Goal: Transaction & Acquisition: Purchase product/service

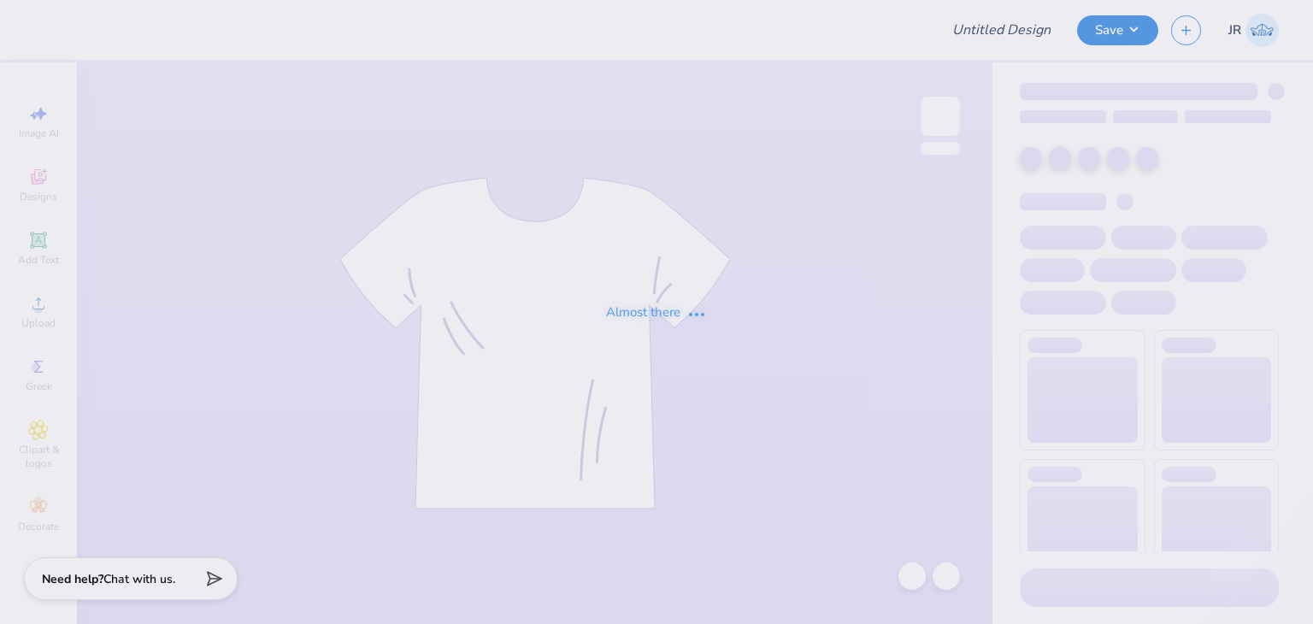
type input "TKE F1 Fall Rush Shirts"
type input "41"
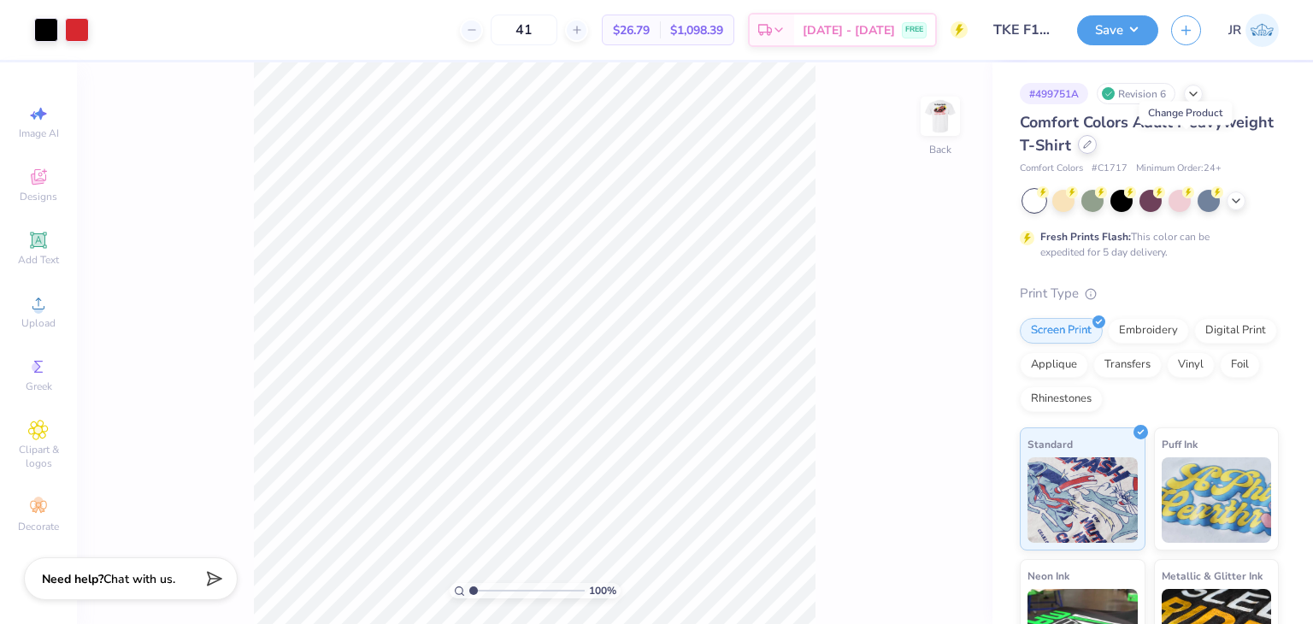
click at [1092, 146] on icon at bounding box center [1087, 144] width 9 height 9
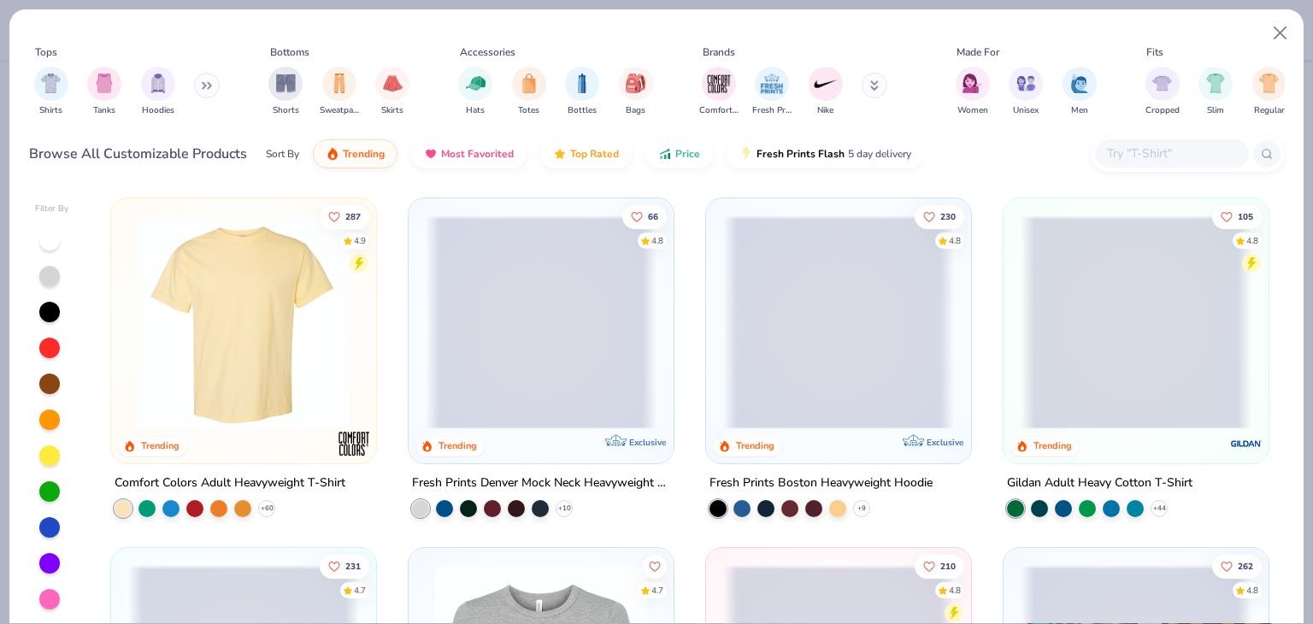
click at [1160, 155] on input "text" at bounding box center [1172, 154] width 132 height 20
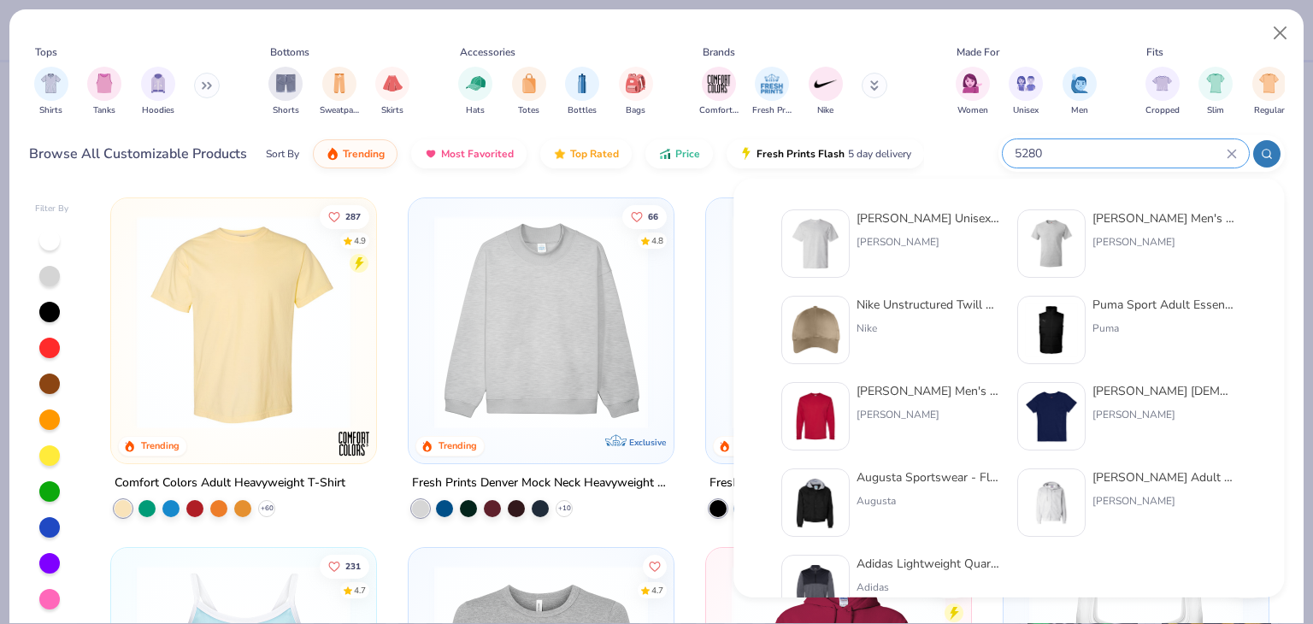
type input "5280"
click at [930, 223] on div "[PERSON_NAME] Unisex 5.2 Oz. Comfortsoft Cotton T-Shirt" at bounding box center [929, 219] width 144 height 18
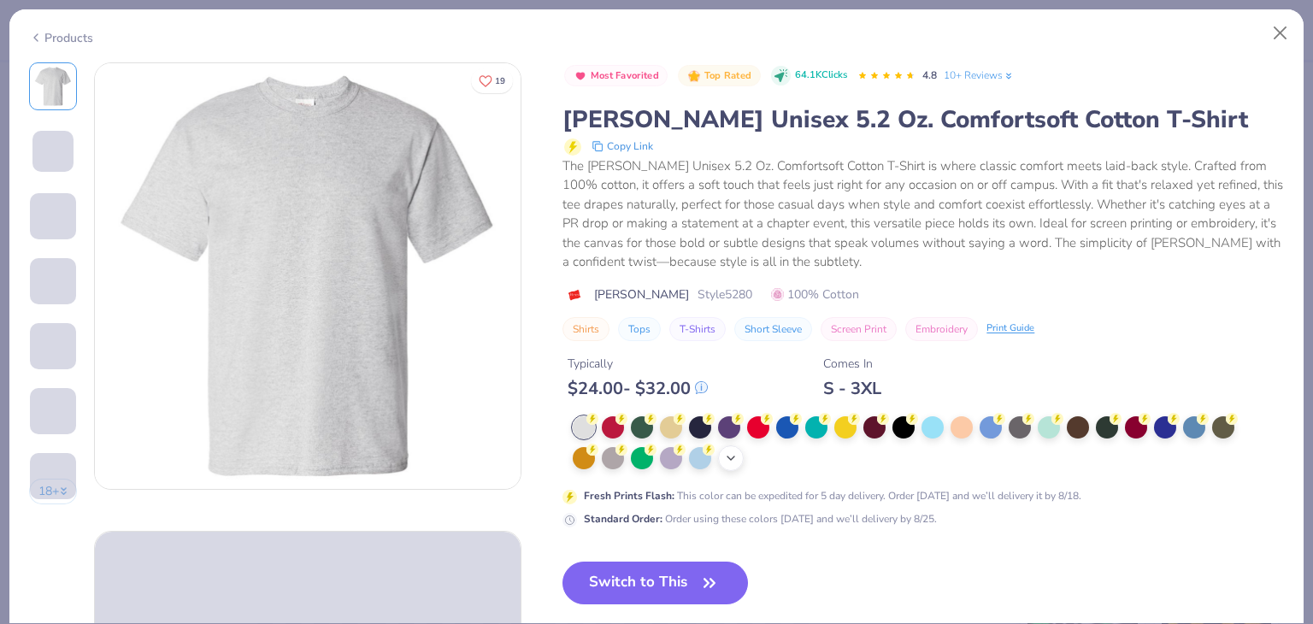
click at [738, 449] on div "+ 21" at bounding box center [731, 459] width 26 height 26
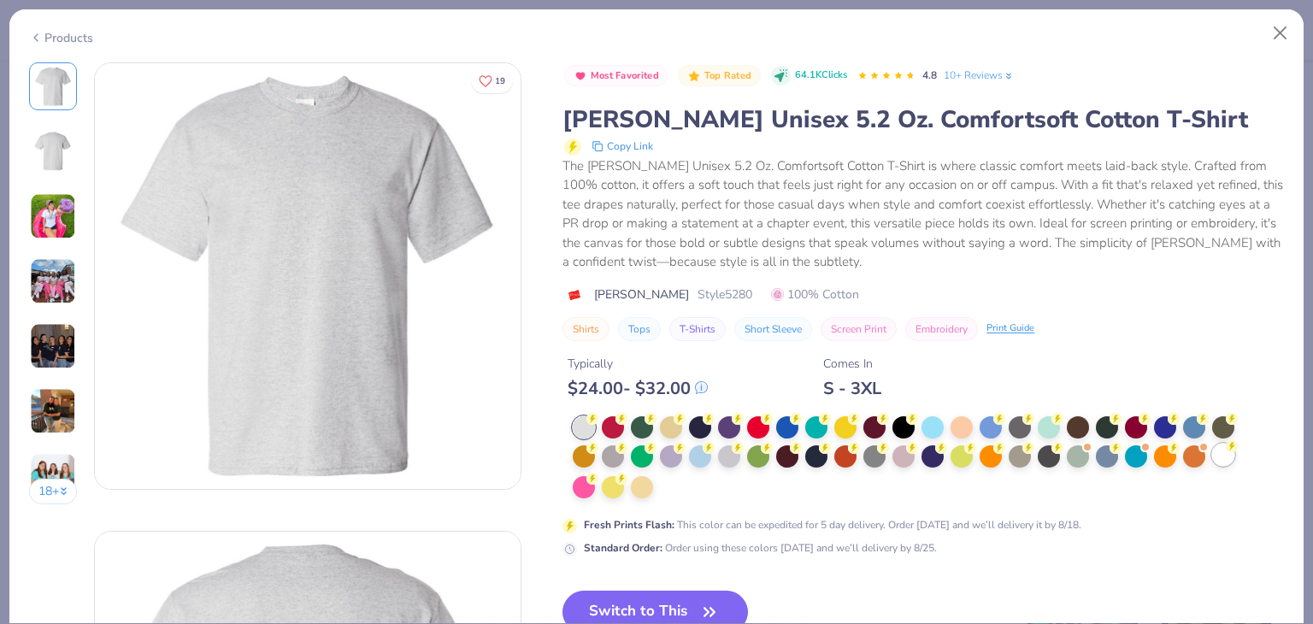
click at [1222, 459] on div at bounding box center [1224, 455] width 22 height 22
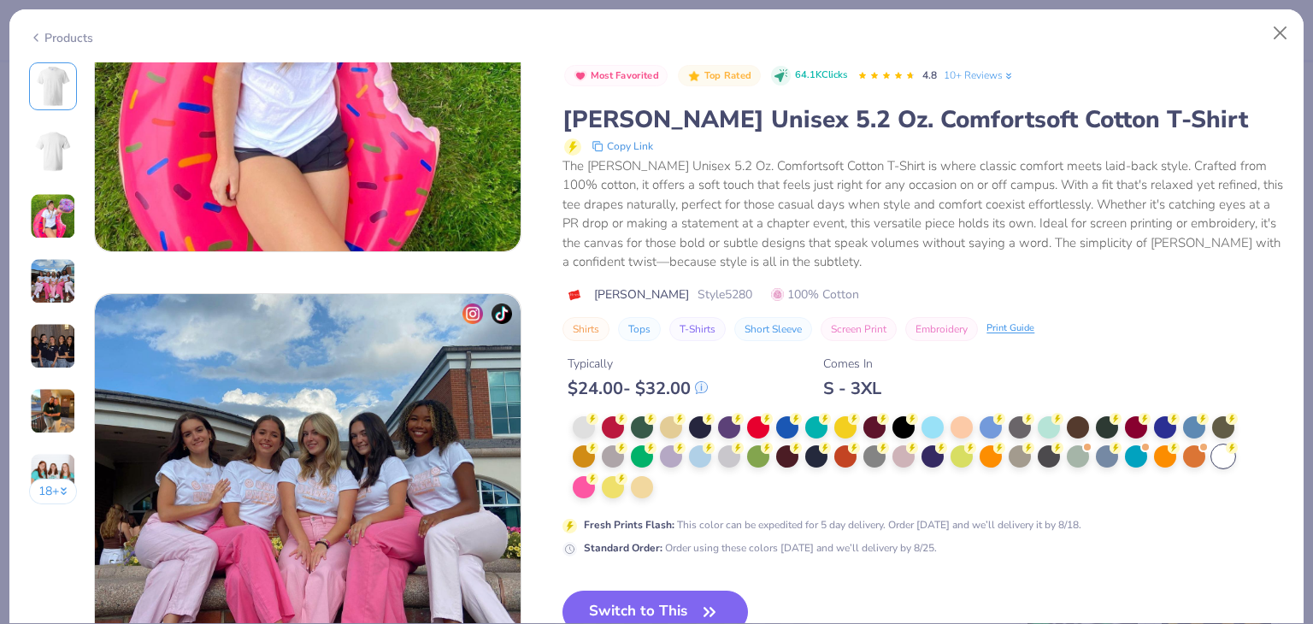
scroll to position [1183, 0]
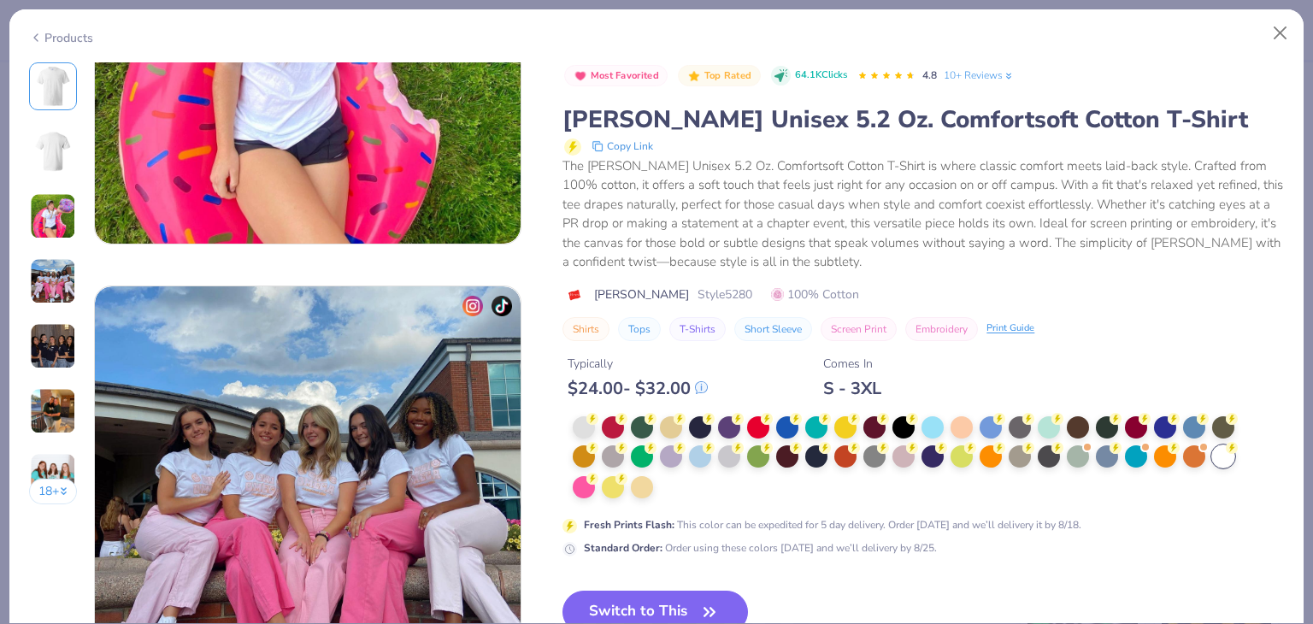
click at [899, 413] on div "Most Favorited Top Rated 64.1K Clicks 4.8 10+ Reviews [PERSON_NAME] Unisex 5.2 …" at bounding box center [924, 309] width 722 height 494
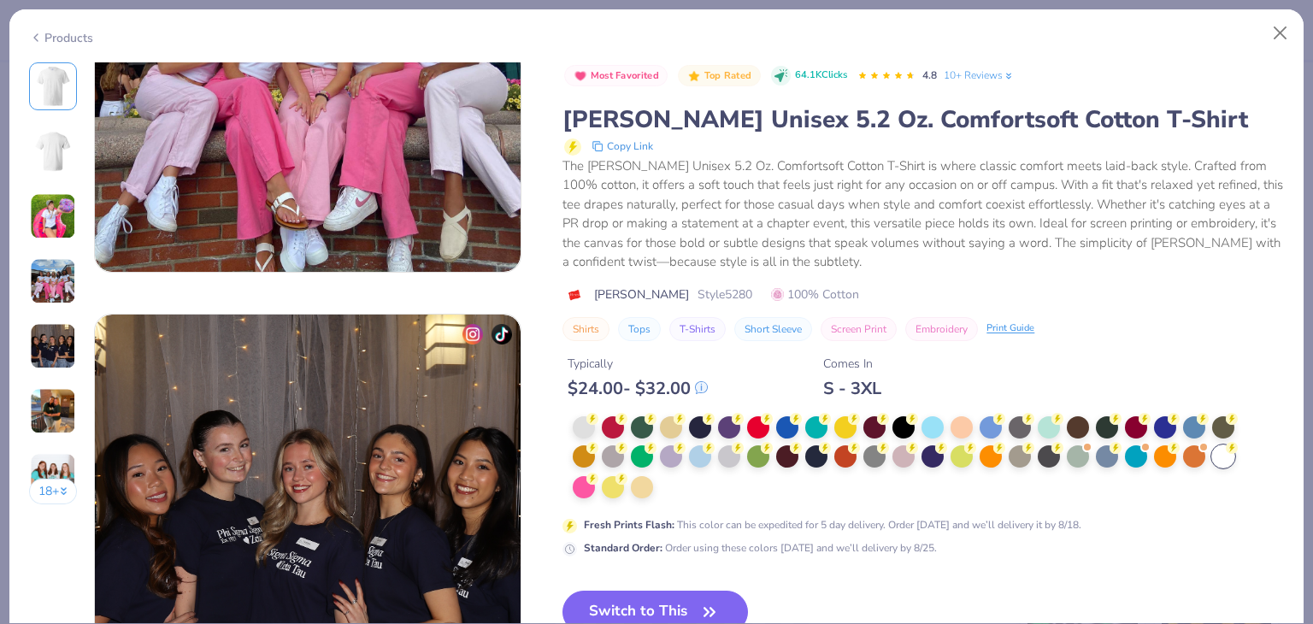
scroll to position [1625, 0]
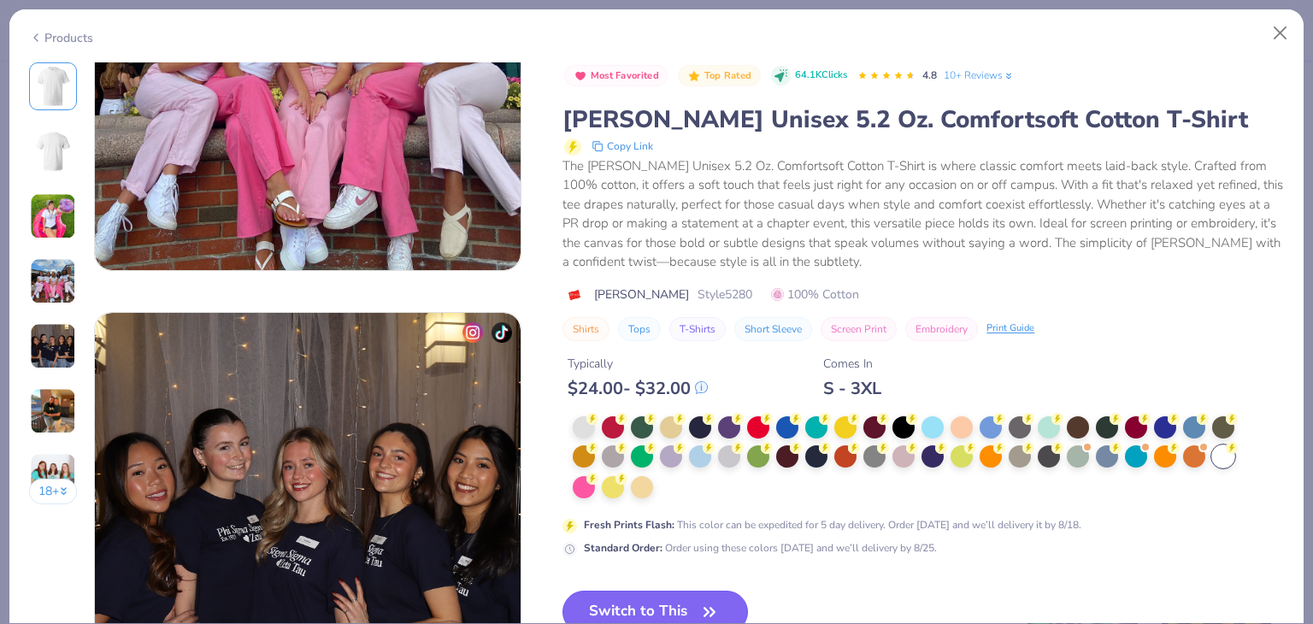
click at [702, 593] on button "Switch to This" at bounding box center [656, 612] width 186 height 43
click at [617, 599] on button "Switch to This" at bounding box center [656, 612] width 186 height 43
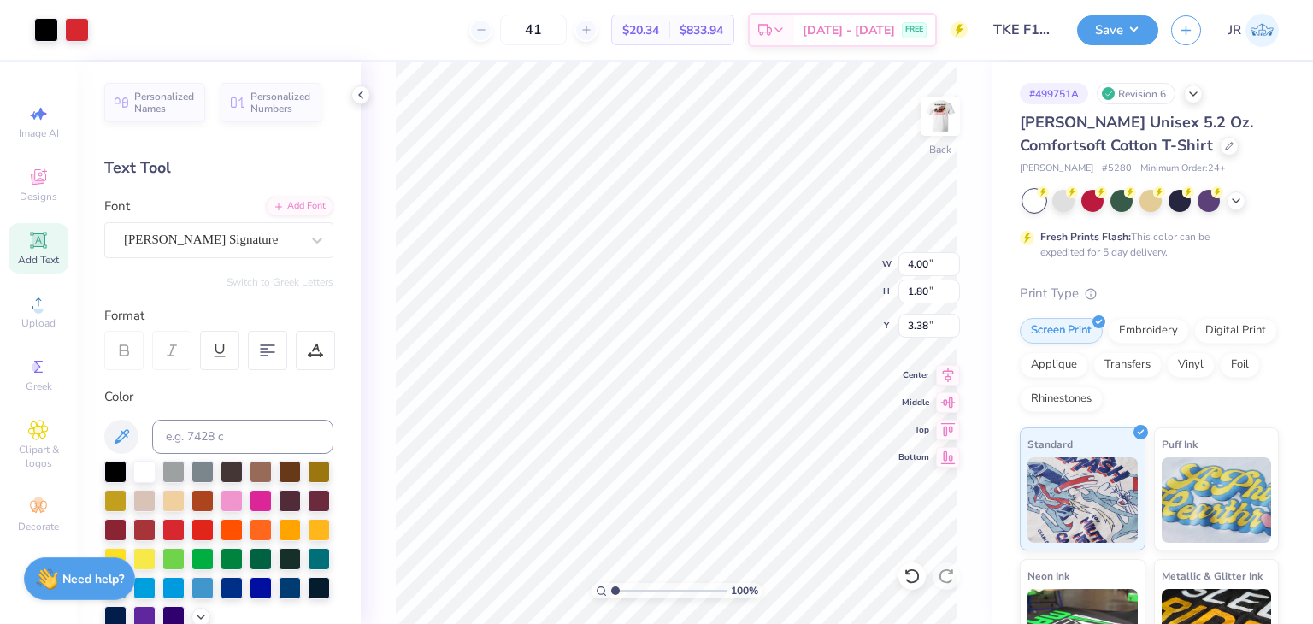
type input "3.38"
click at [947, 111] on img at bounding box center [940, 116] width 68 height 68
click at [947, 111] on img at bounding box center [941, 116] width 34 height 34
type input "3.71"
type input "12.77"
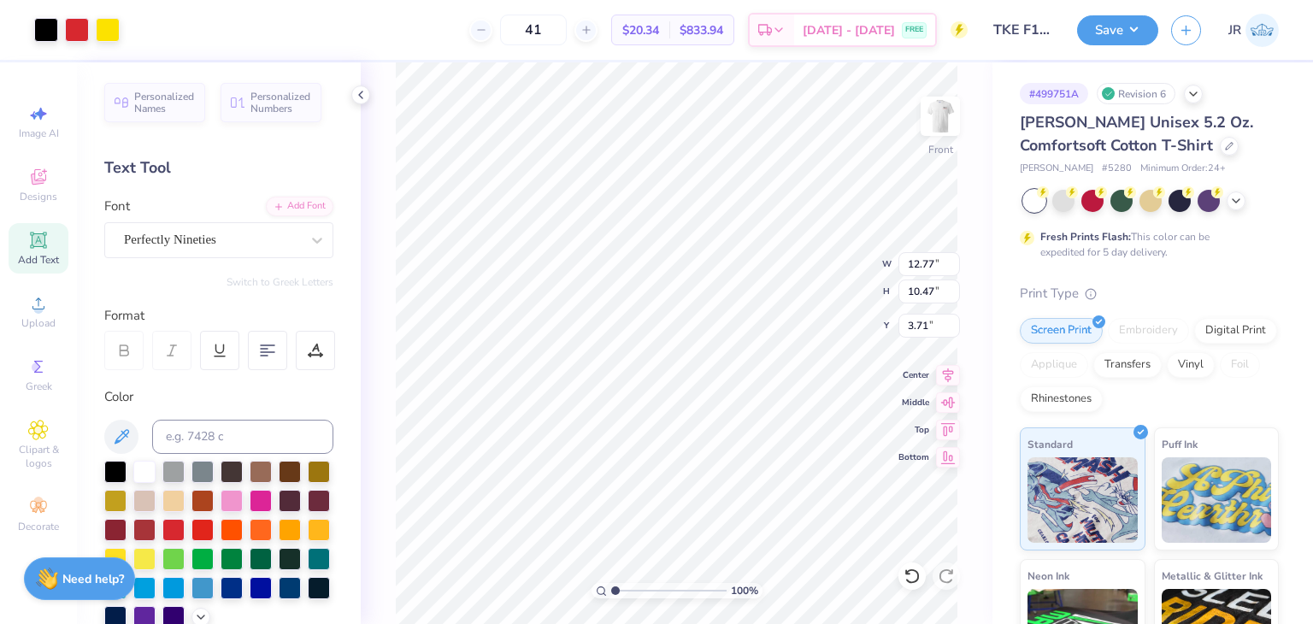
type input "10.47"
click at [853, 262] on div "100 % Front W 12.77 H 10.47 Y 3.71 Center Middle Top Bottom" at bounding box center [677, 343] width 632 height 562
type input "5.42"
type input "3.39"
click at [951, 131] on img at bounding box center [940, 116] width 68 height 68
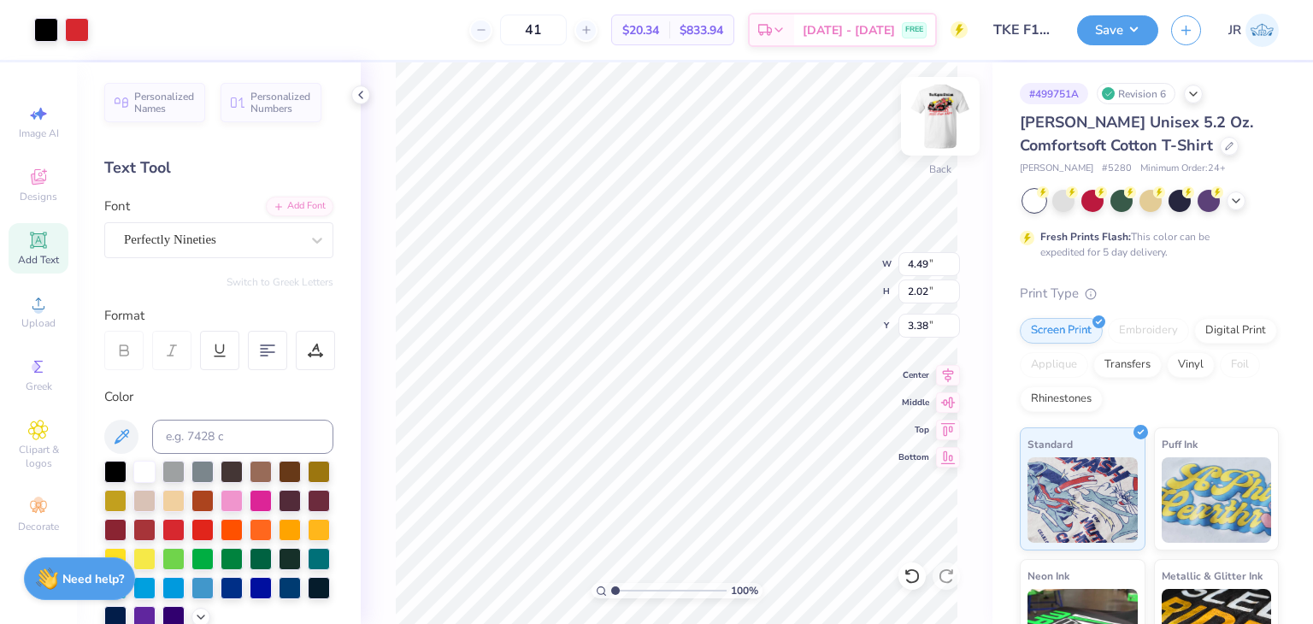
type input "4.49"
type input "2.02"
type input "4.51"
type input "3.00"
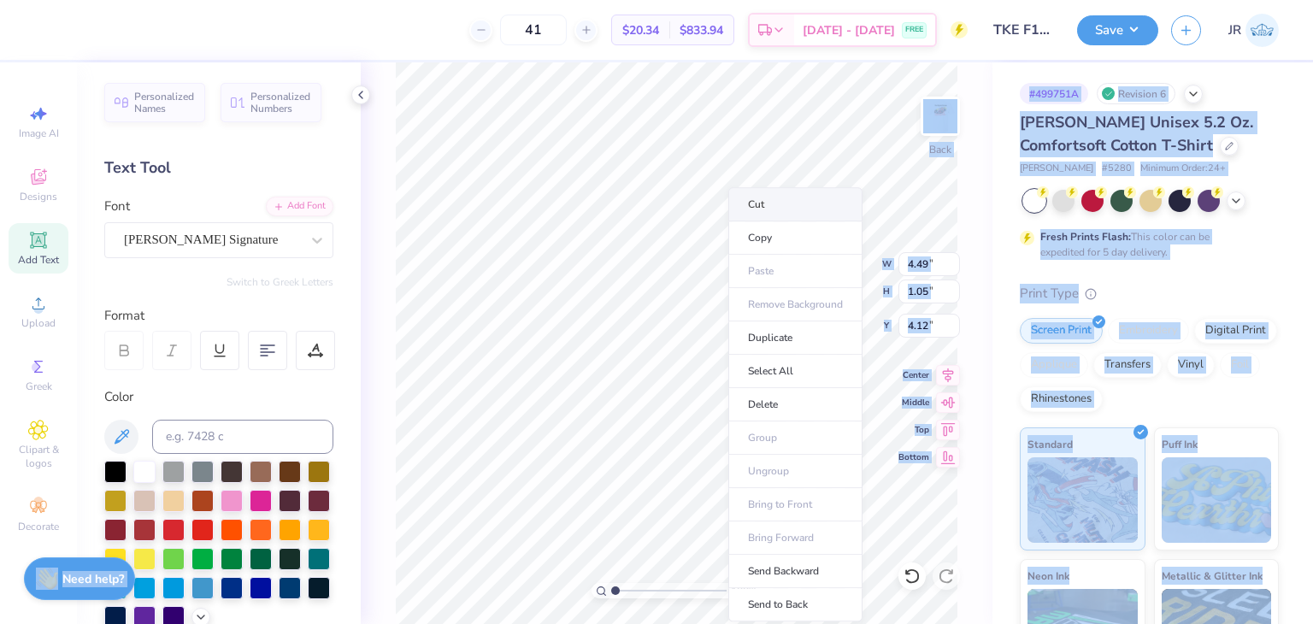
click at [698, 225] on body "41 $20.34 Per Item $833.94 Total Est. Delivery [DATE] - [DATE] FREE Design Titl…" at bounding box center [656, 312] width 1313 height 624
type input "4.20"
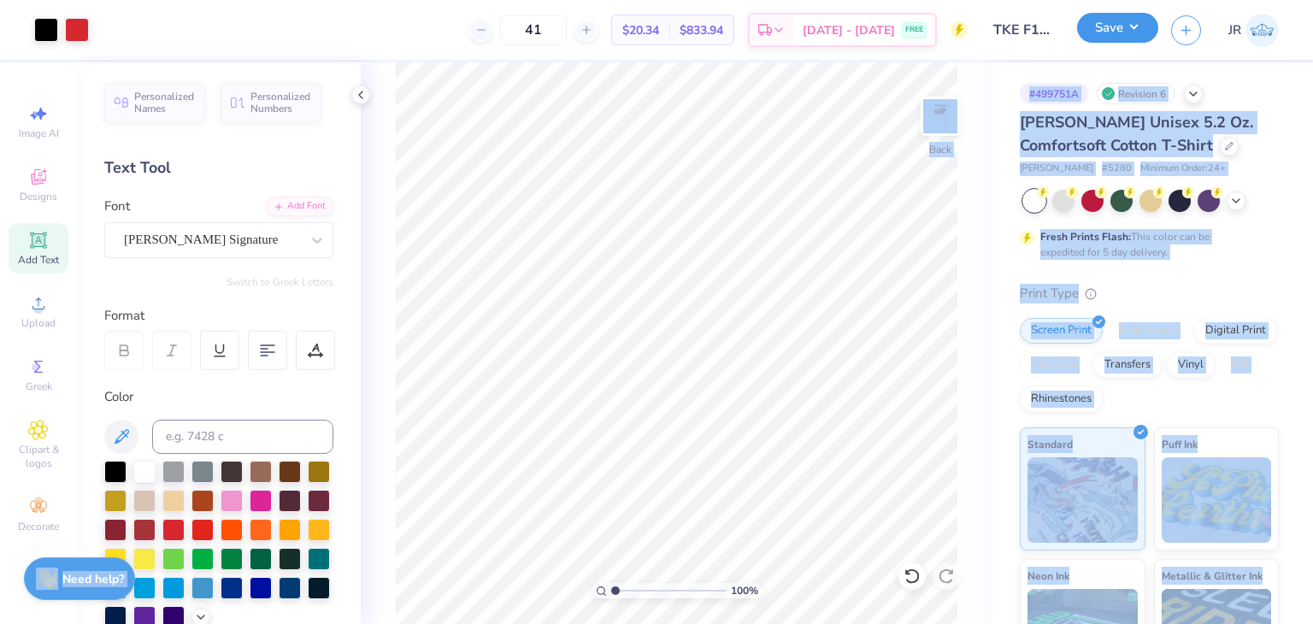
click at [1141, 22] on button "Save" at bounding box center [1117, 28] width 81 height 30
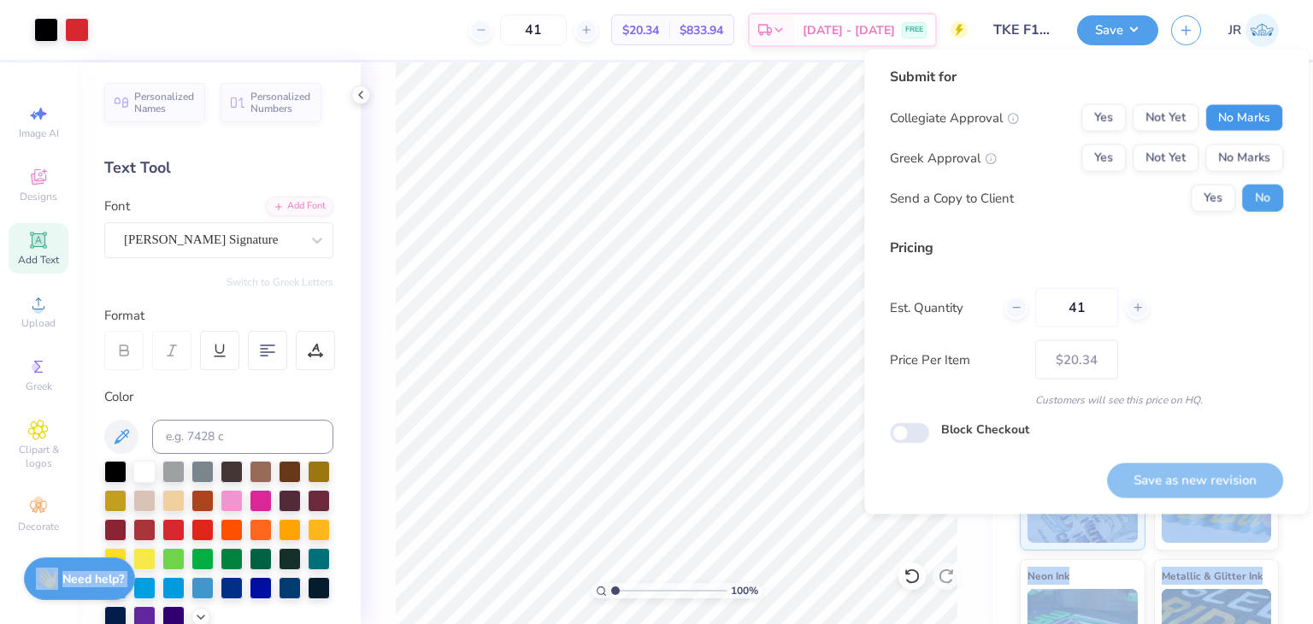
click at [1249, 124] on button "No Marks" at bounding box center [1245, 117] width 78 height 27
click at [1110, 164] on button "Yes" at bounding box center [1104, 158] width 44 height 27
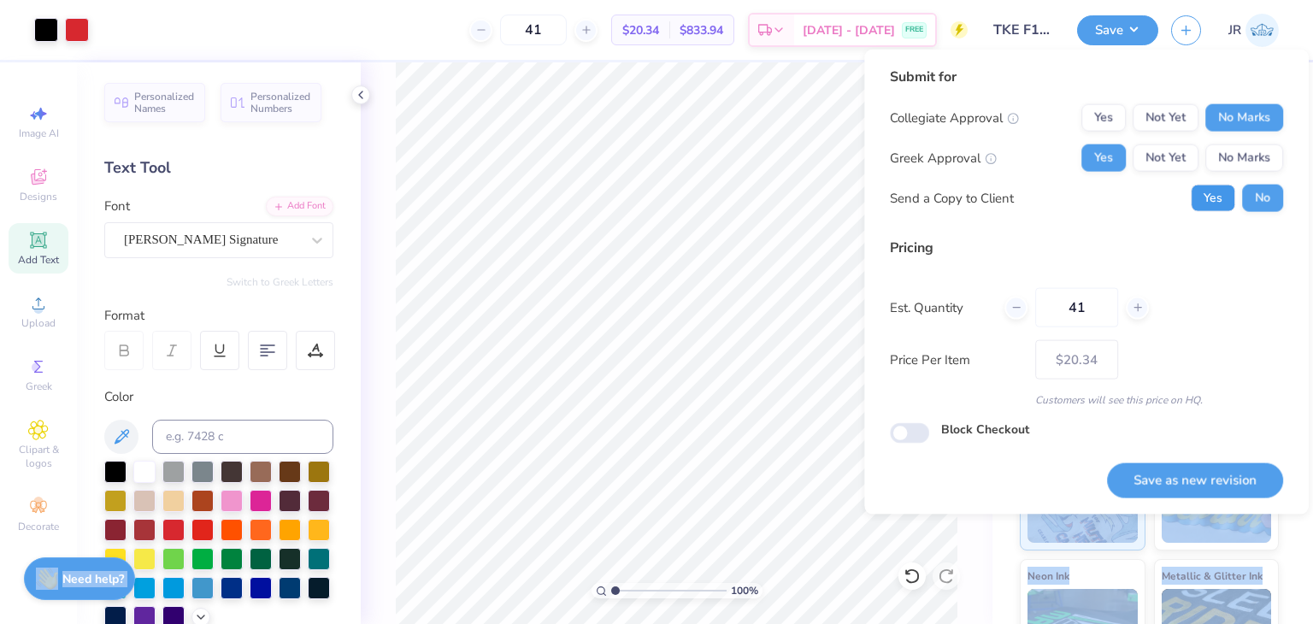
click at [1213, 201] on button "Yes" at bounding box center [1213, 198] width 44 height 27
click at [1197, 476] on button "Save as new revision" at bounding box center [1195, 480] width 176 height 35
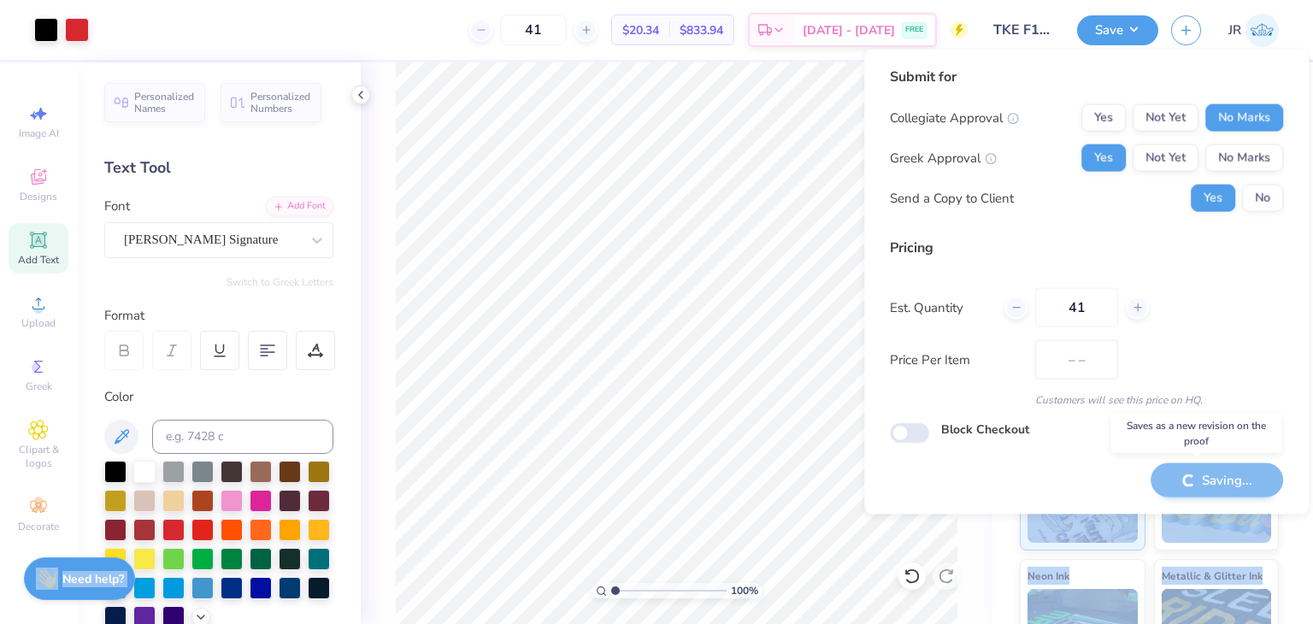
type input "$20.34"
